Goal: Task Accomplishment & Management: Use online tool/utility

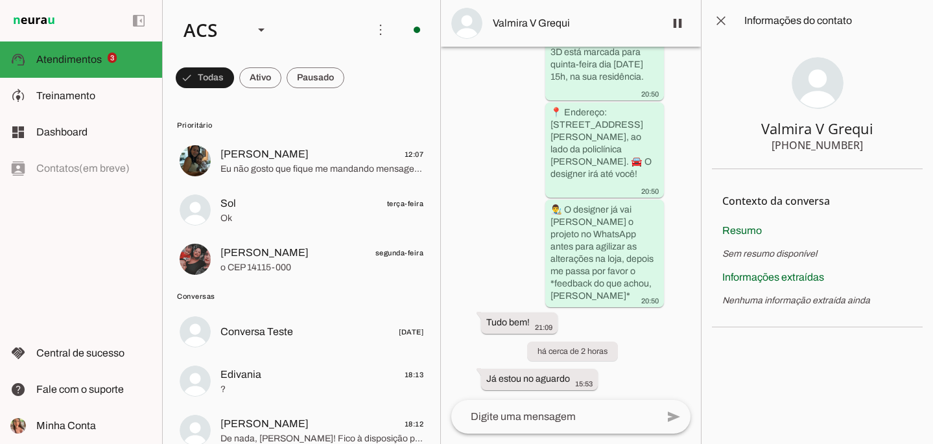
scroll to position [6344, 0]
click at [866, 395] on chat-information at bounding box center [817, 222] width 232 height 444
